Goal: Information Seeking & Learning: Learn about a topic

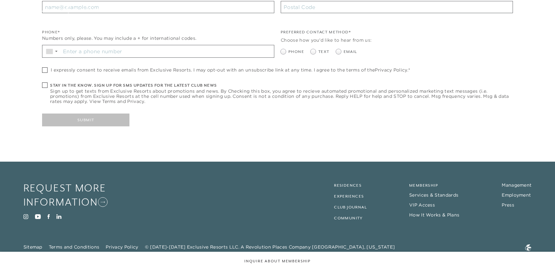
checkbox input "false"
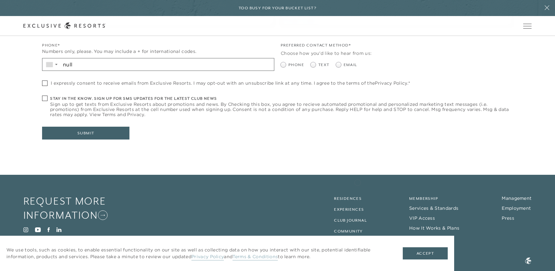
scroll to position [237, 0]
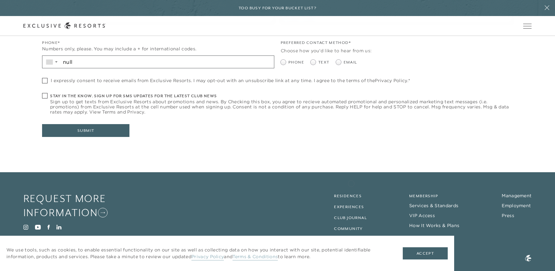
click at [351, 183] on footer "Request More Information Visit Instagram Visit Youtube Visit Facebook Visit Lin…" at bounding box center [277, 227] width 555 height 110
click at [351, 195] on link "Residences" at bounding box center [348, 196] width 28 height 4
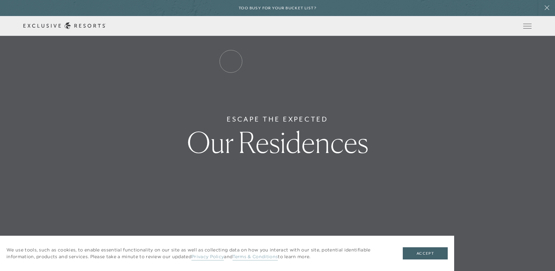
click at [0, 0] on link "Residence Collection" at bounding box center [0, 0] width 0 height 0
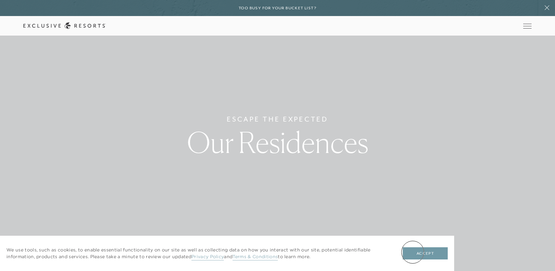
click at [413, 252] on button "Accept" at bounding box center [425, 254] width 45 height 12
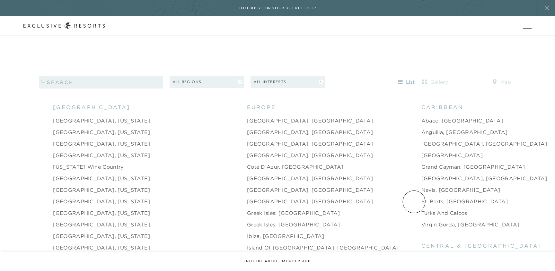
scroll to position [637, 0]
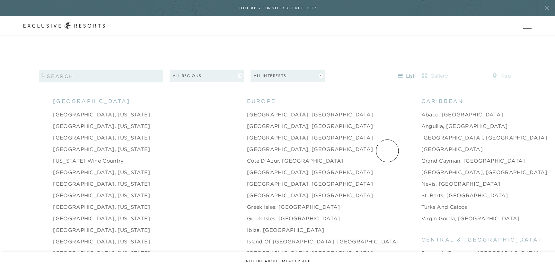
click at [421, 157] on link "Grand Cayman, [GEOGRAPHIC_DATA]" at bounding box center [473, 161] width 104 height 8
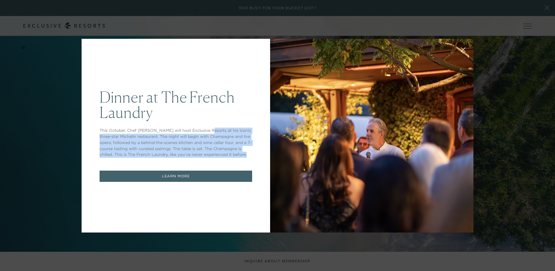
drag, startPoint x: 208, startPoint y: 132, endPoint x: 250, endPoint y: 154, distance: 47.1
click at [250, 154] on p "This October, Chef [PERSON_NAME] will host Exclusive Resorts at his iconic thre…" at bounding box center [176, 143] width 153 height 30
click at [258, 149] on div "Dinner at The [GEOGRAPHIC_DATA] This October, Chef [PERSON_NAME] will host Excl…" at bounding box center [176, 136] width 189 height 194
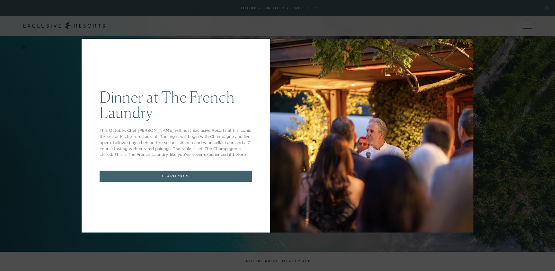
click at [464, 48] on icon at bounding box center [463, 49] width 5 height 5
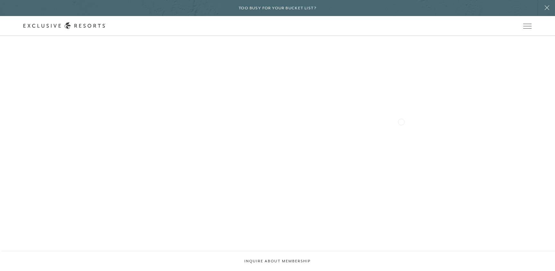
scroll to position [1862, 0]
